Goal: Find specific page/section: Find specific page/section

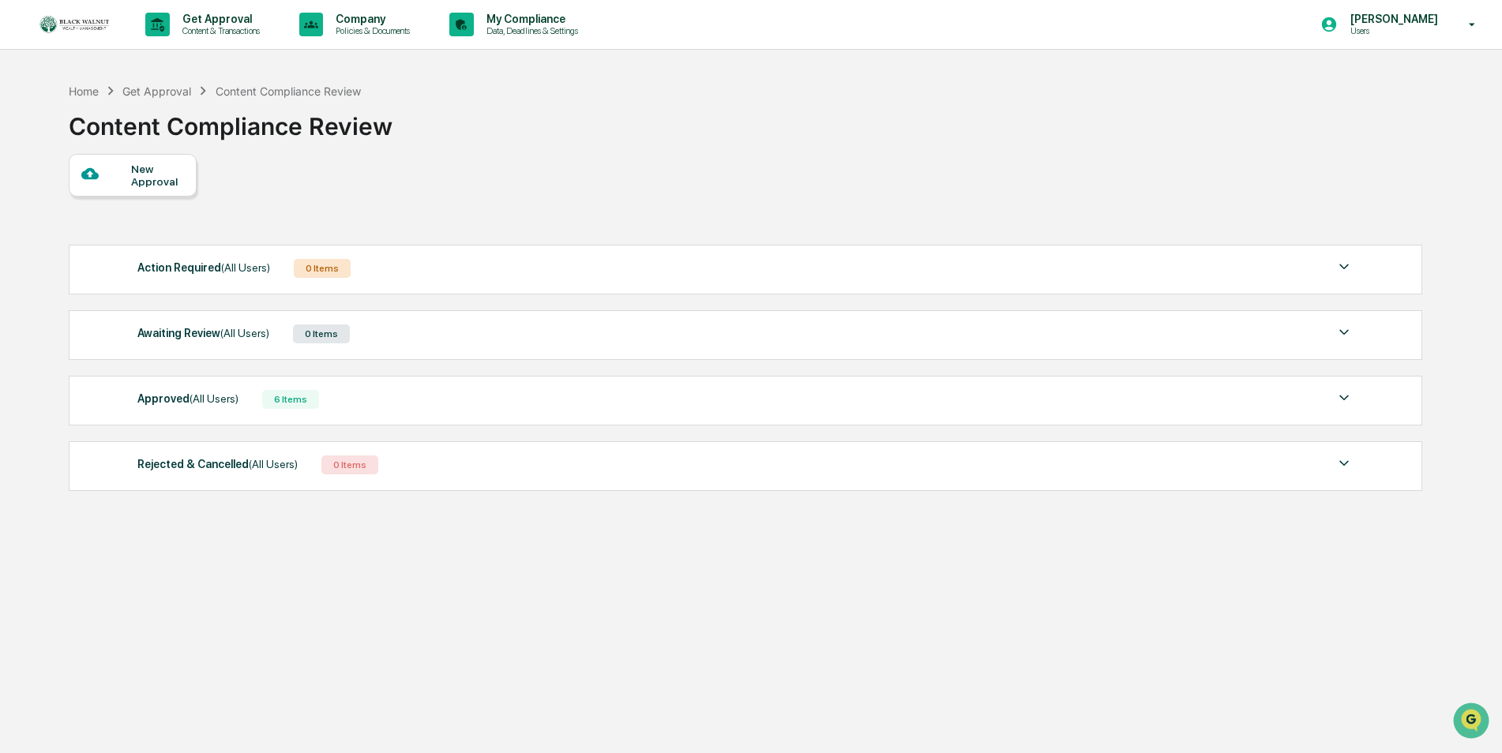
click at [210, 399] on span "(All Users)" at bounding box center [213, 398] width 49 height 13
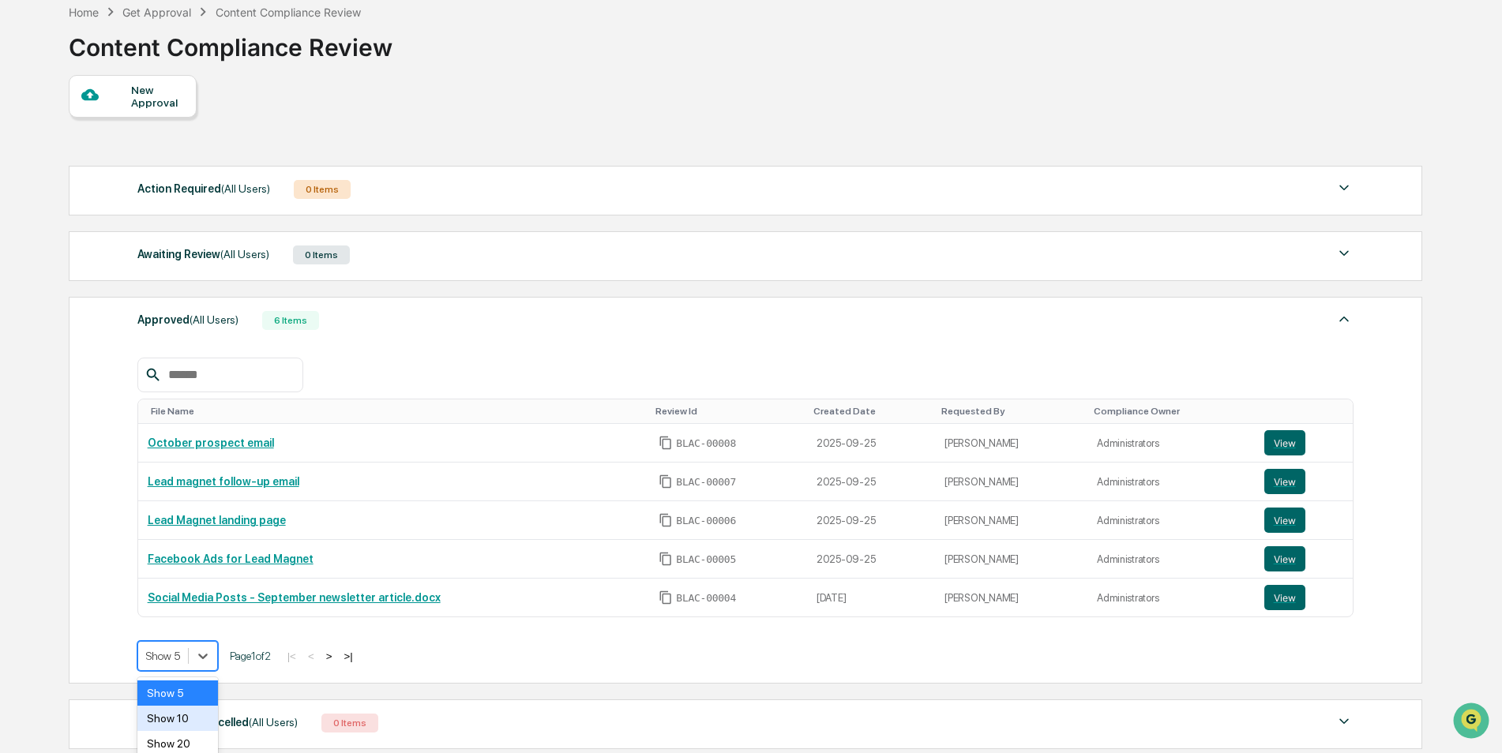
scroll to position [142, 0]
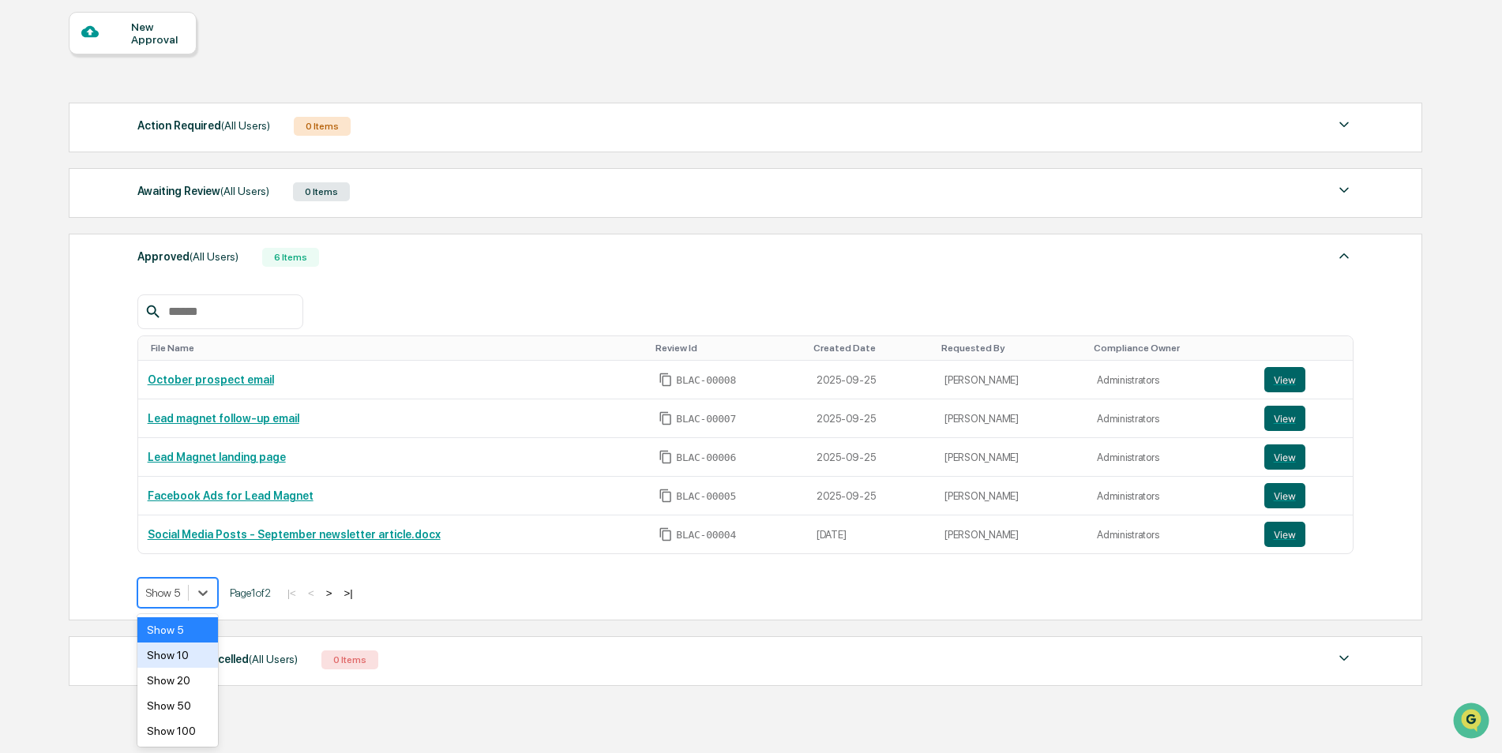
click at [172, 655] on body "Get Approval Content & Transactions Company Policies & Documents My Compliance …" at bounding box center [751, 344] width 1502 height 972
click at [182, 658] on div "Show 10" at bounding box center [177, 655] width 81 height 25
